Goal: Task Accomplishment & Management: Use online tool/utility

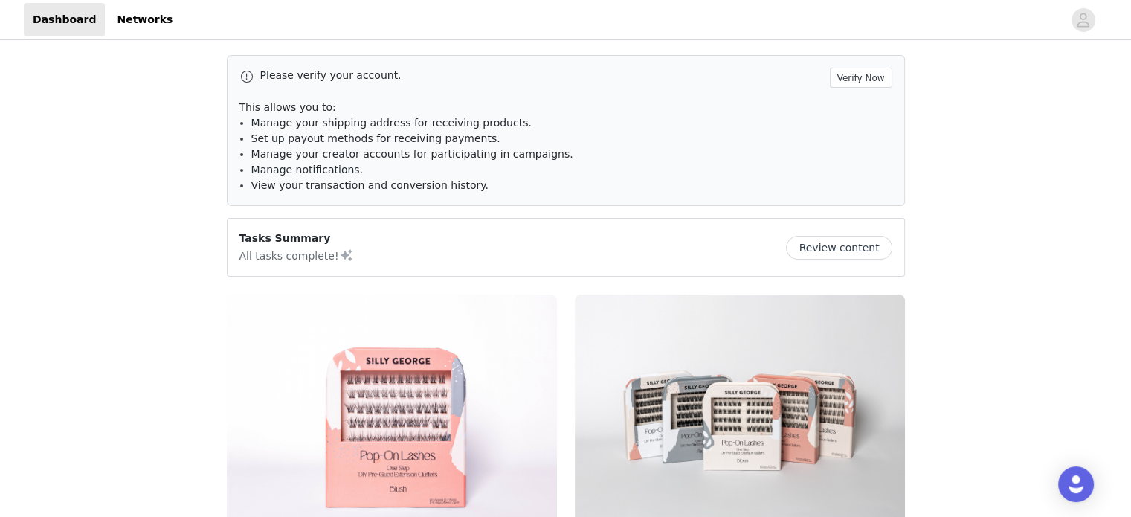
click at [845, 248] on button "Review content" at bounding box center [839, 248] width 106 height 24
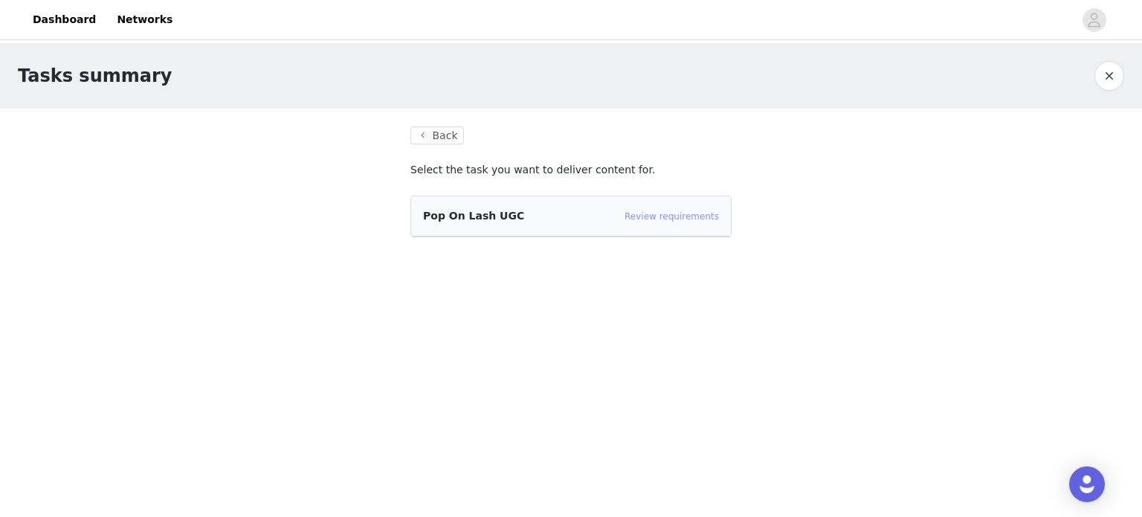
click at [685, 216] on link "Review requirements" at bounding box center [672, 216] width 94 height 10
click at [455, 142] on button "Back" at bounding box center [438, 135] width 54 height 18
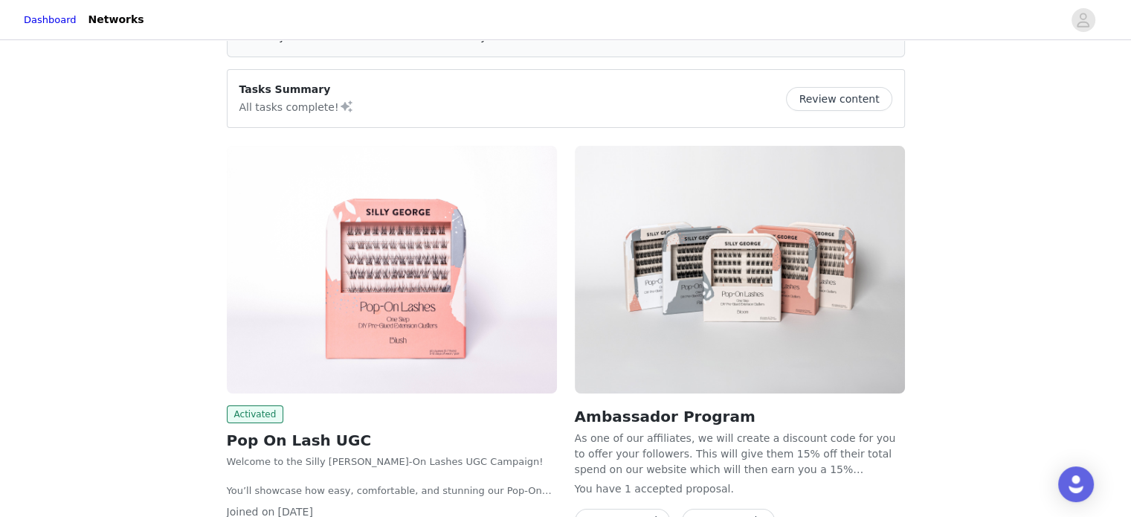
scroll to position [223, 0]
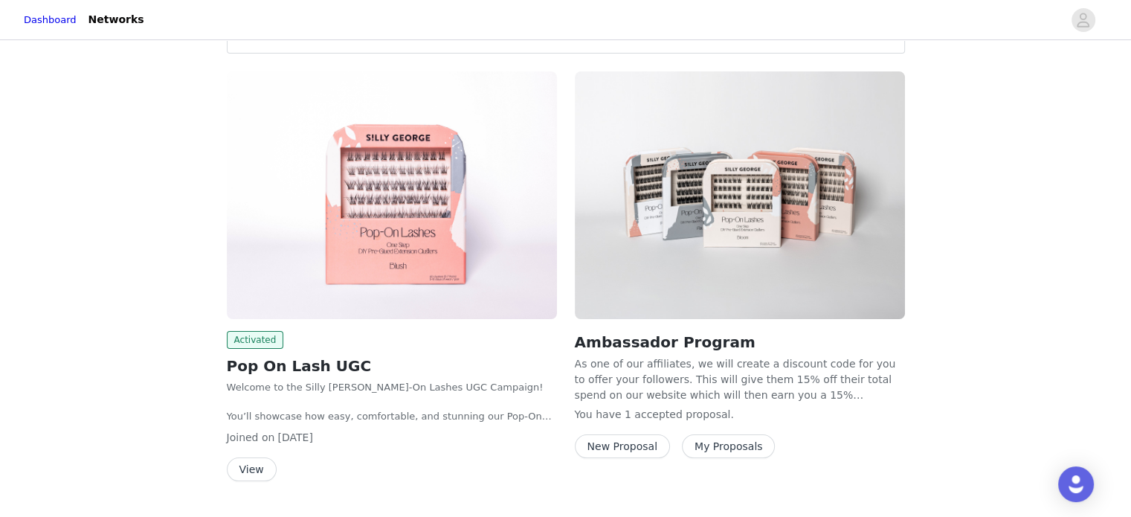
click at [244, 471] on button "View" at bounding box center [252, 469] width 50 height 24
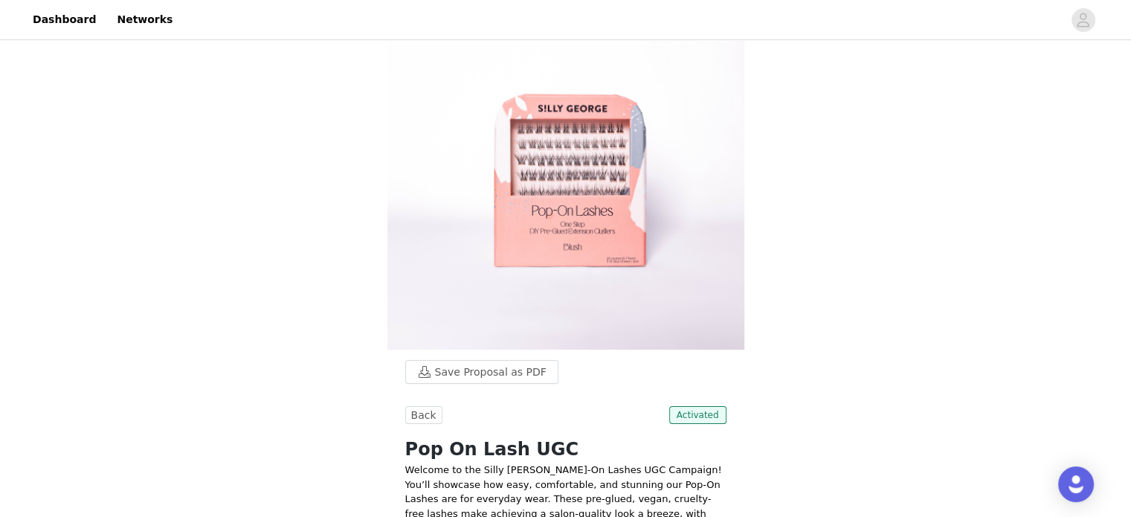
scroll to position [27, 0]
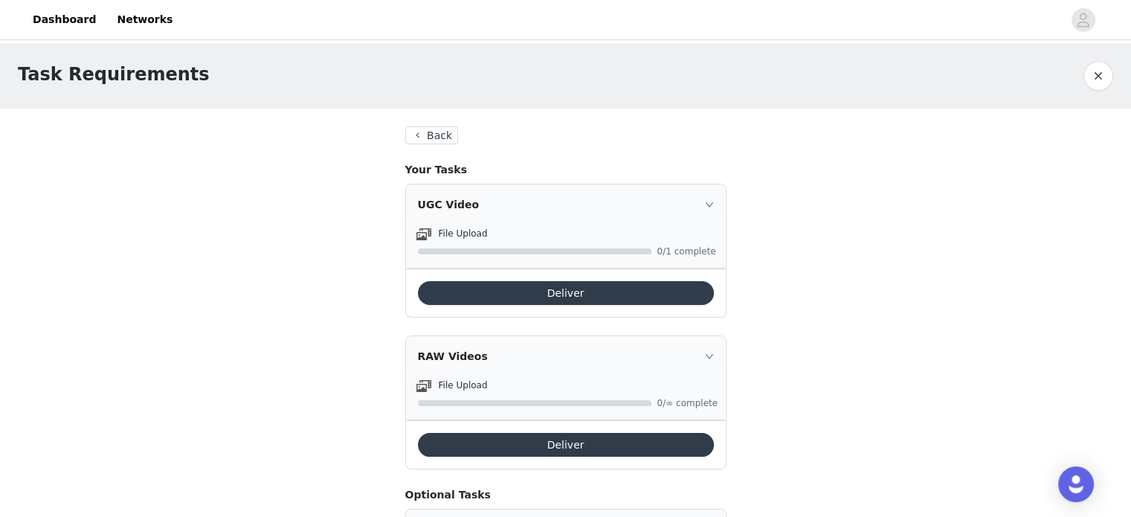
scroll to position [27, 0]
